Goal: Task Accomplishment & Management: Manage account settings

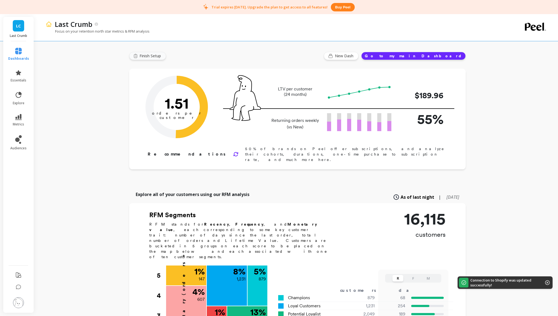
drag, startPoint x: 144, startPoint y: 55, endPoint x: 147, endPoint y: 65, distance: 10.1
click at [144, 55] on span "Finish Setup" at bounding box center [150, 55] width 23 height 5
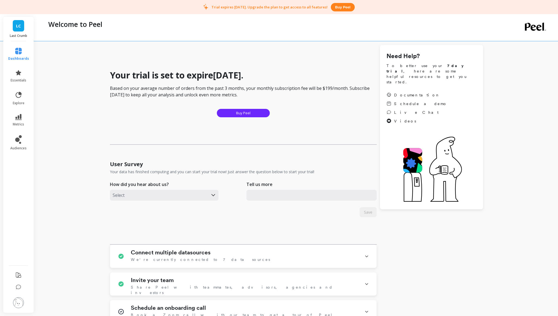
scroll to position [93, 0]
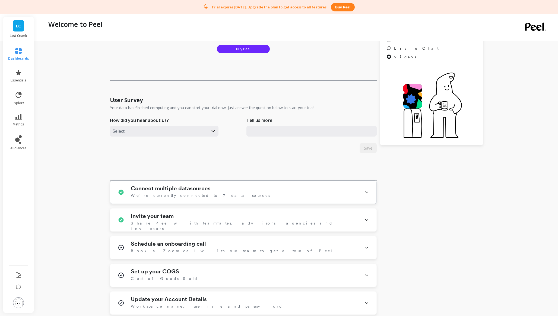
click at [256, 194] on div "Connect multiple datasources We're currently connected to 7 data sources" at bounding box center [244, 192] width 227 height 14
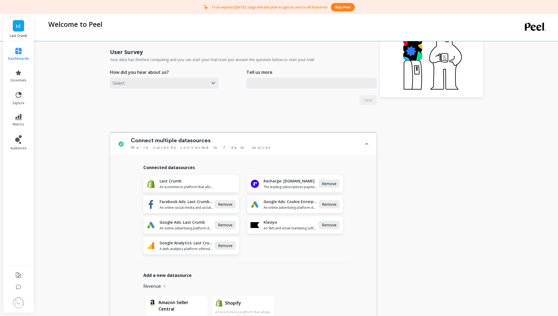
scroll to position [150, 0]
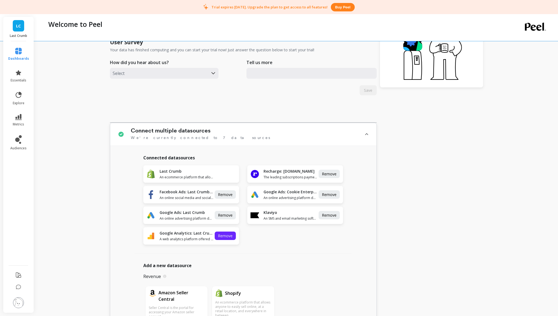
click at [221, 237] on span "Remove" at bounding box center [225, 235] width 15 height 5
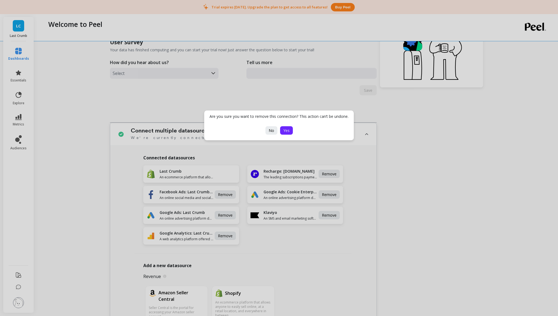
click at [283, 132] on span "Yes" at bounding box center [286, 130] width 6 height 5
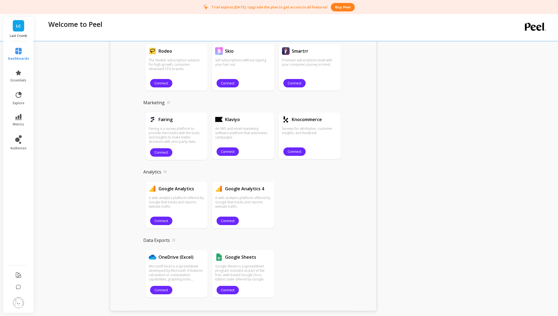
scroll to position [668, 0]
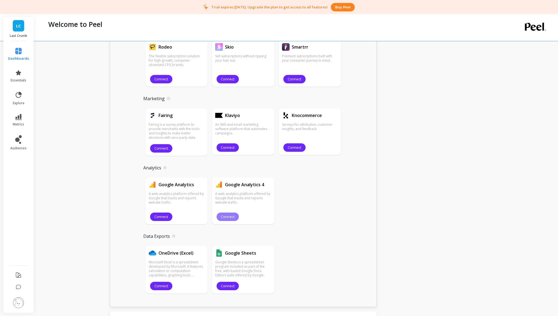
click at [225, 216] on span "Connect" at bounding box center [228, 216] width 14 height 5
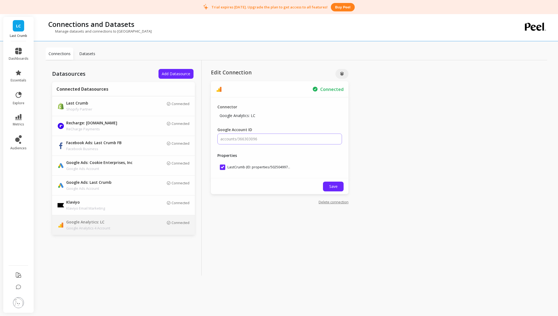
click at [254, 141] on input "accounts/366303096" at bounding box center [279, 138] width 125 height 11
click at [255, 137] on input "accounts/366303096" at bounding box center [279, 138] width 125 height 11
click at [336, 189] on span "Save" at bounding box center [333, 186] width 8 height 5
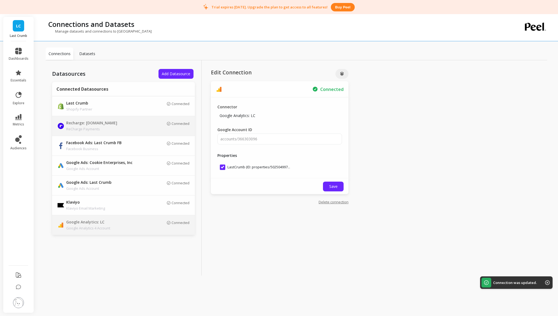
click at [152, 132] on td "Connected" at bounding box center [166, 126] width 57 height 20
type input "last-crumb.myshopify.com"
